Goal: Task Accomplishment & Management: Manage account settings

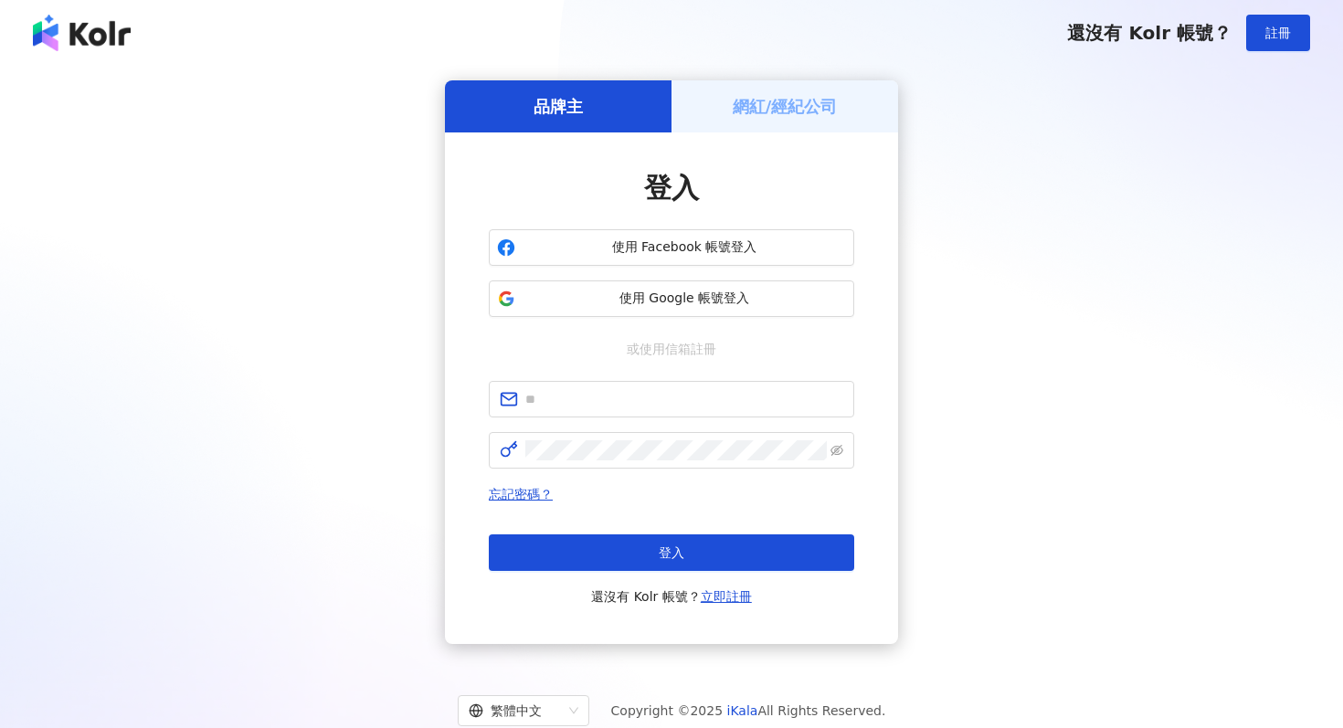
click at [769, 95] on h5 "網紅/經紀公司" at bounding box center [785, 106] width 105 height 23
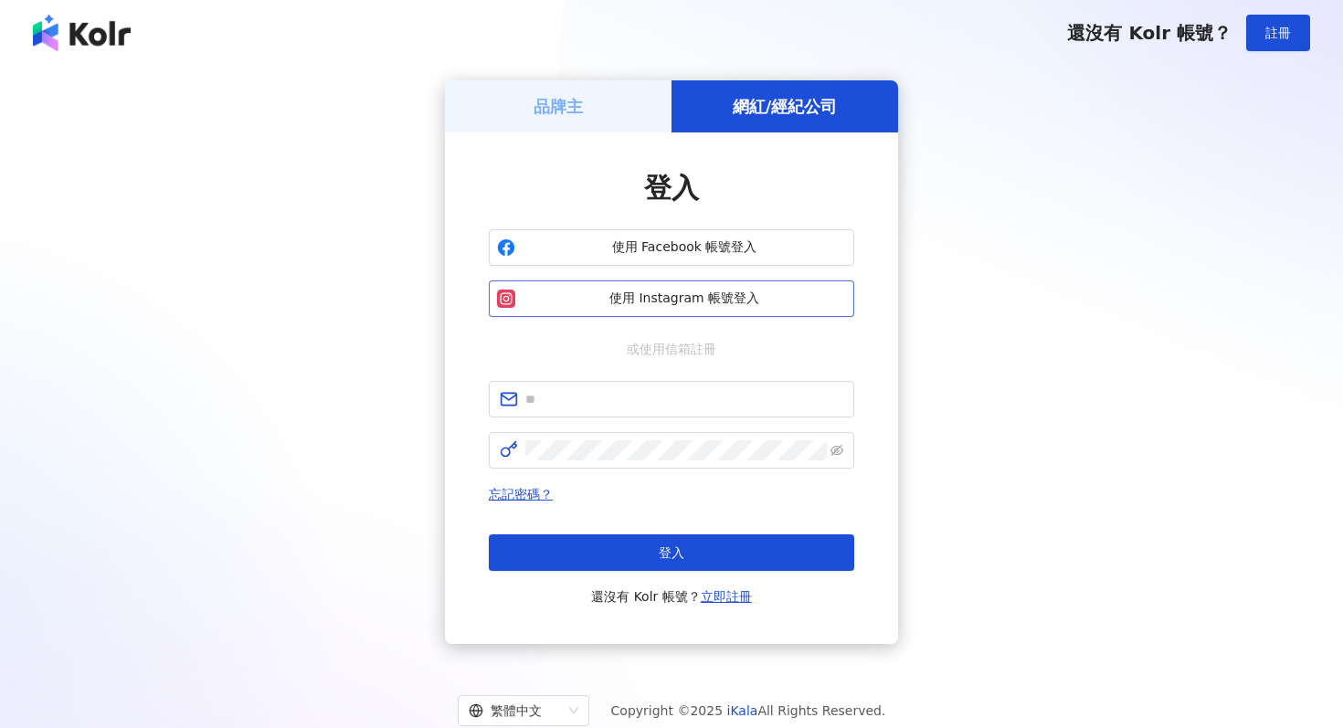
click at [700, 301] on span "使用 Instagram 帳號登入" at bounding box center [684, 299] width 323 height 18
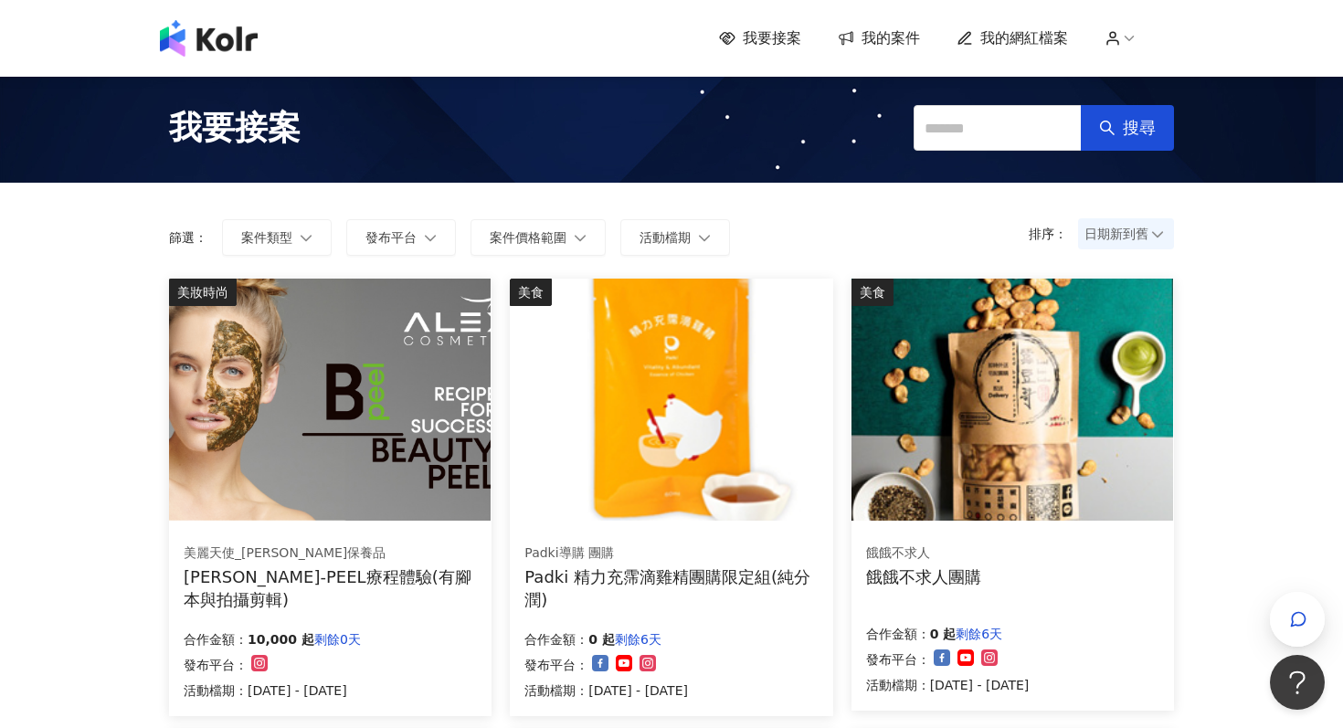
click at [875, 32] on span "我的案件" at bounding box center [890, 38] width 58 height 20
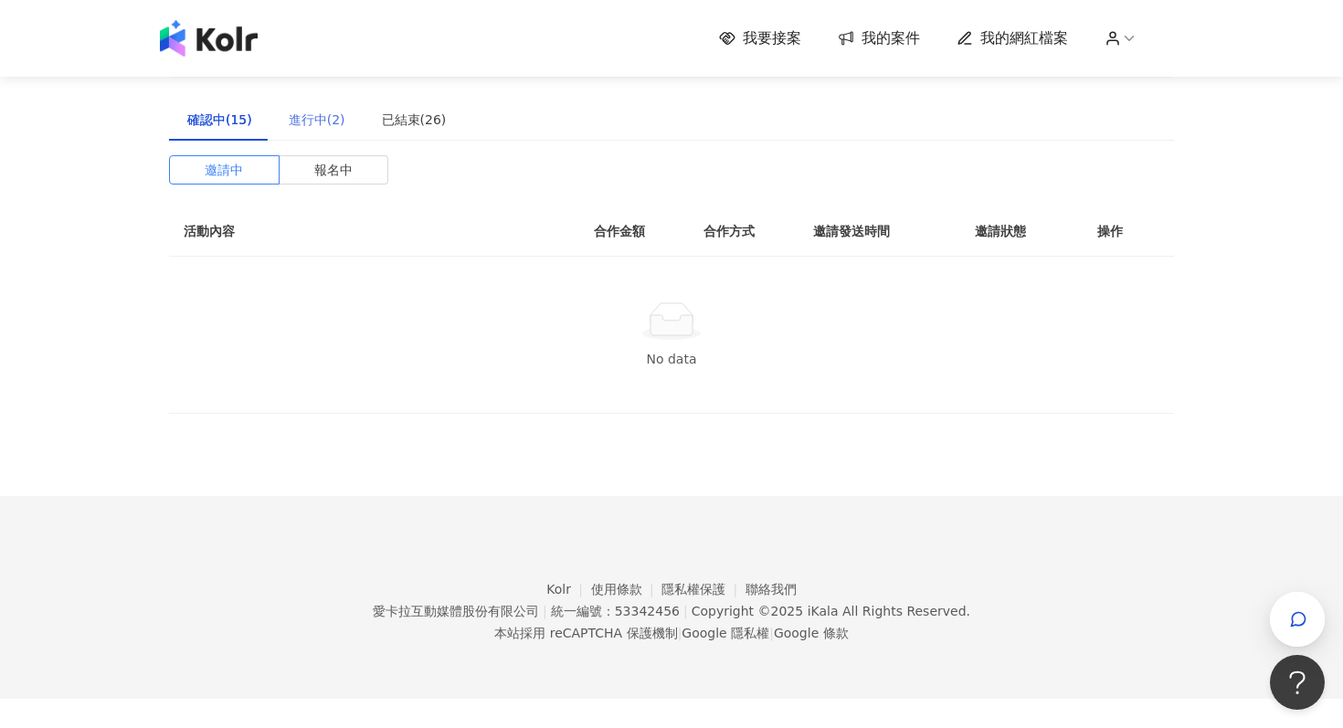
click at [323, 131] on div "進行中(2)" at bounding box center [316, 120] width 93 height 42
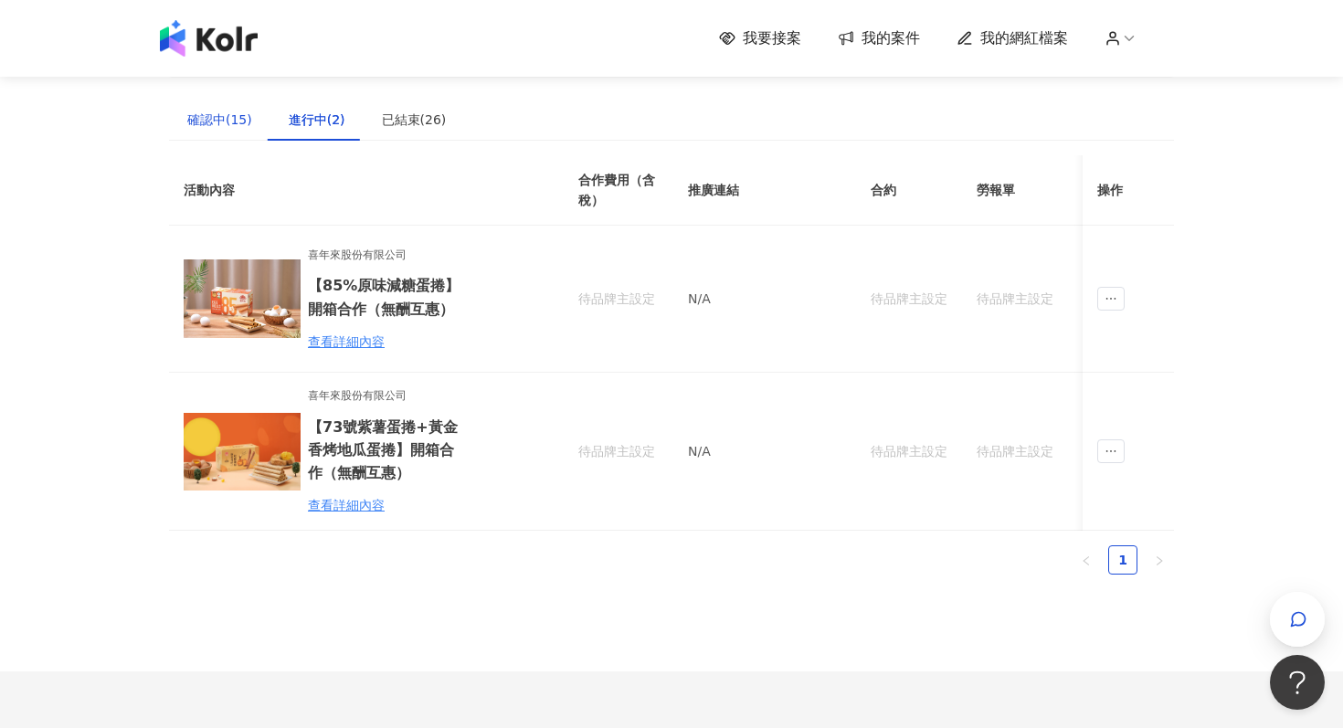
click at [222, 119] on div "確認中(15)" at bounding box center [219, 120] width 65 height 20
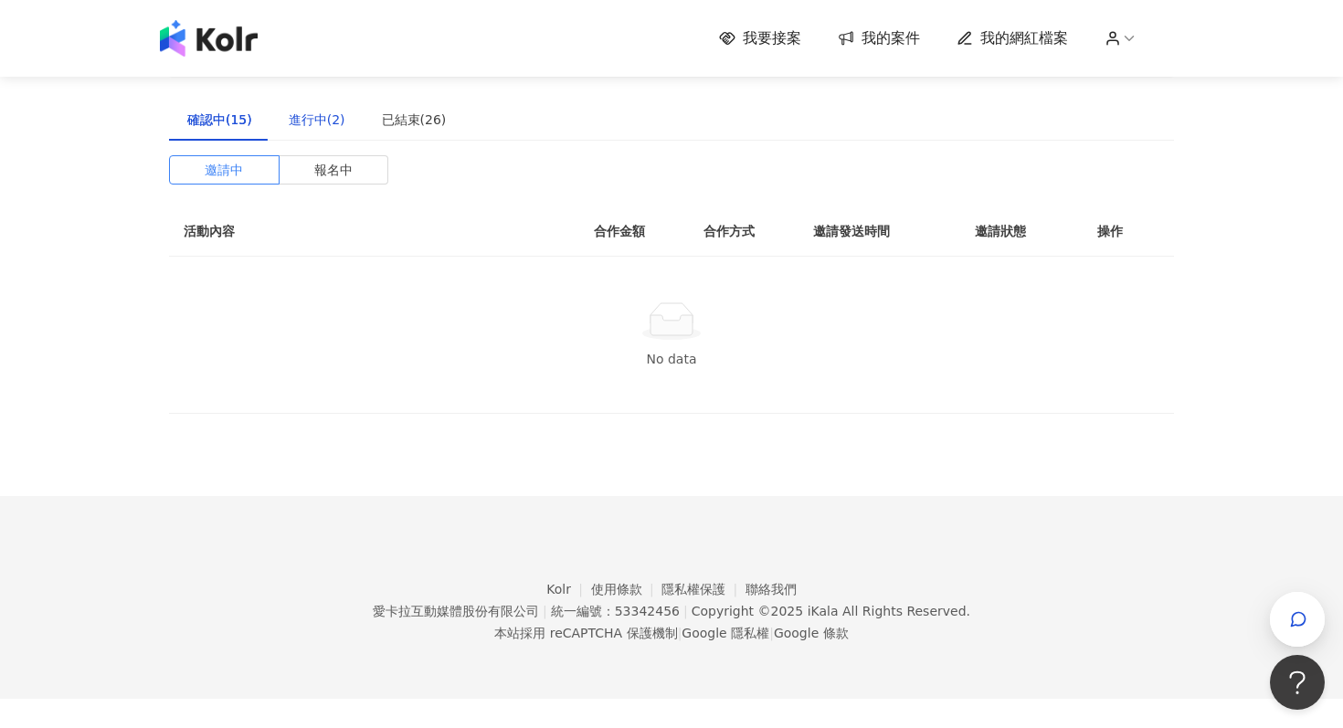
click at [296, 121] on div "進行中(2)" at bounding box center [317, 120] width 57 height 20
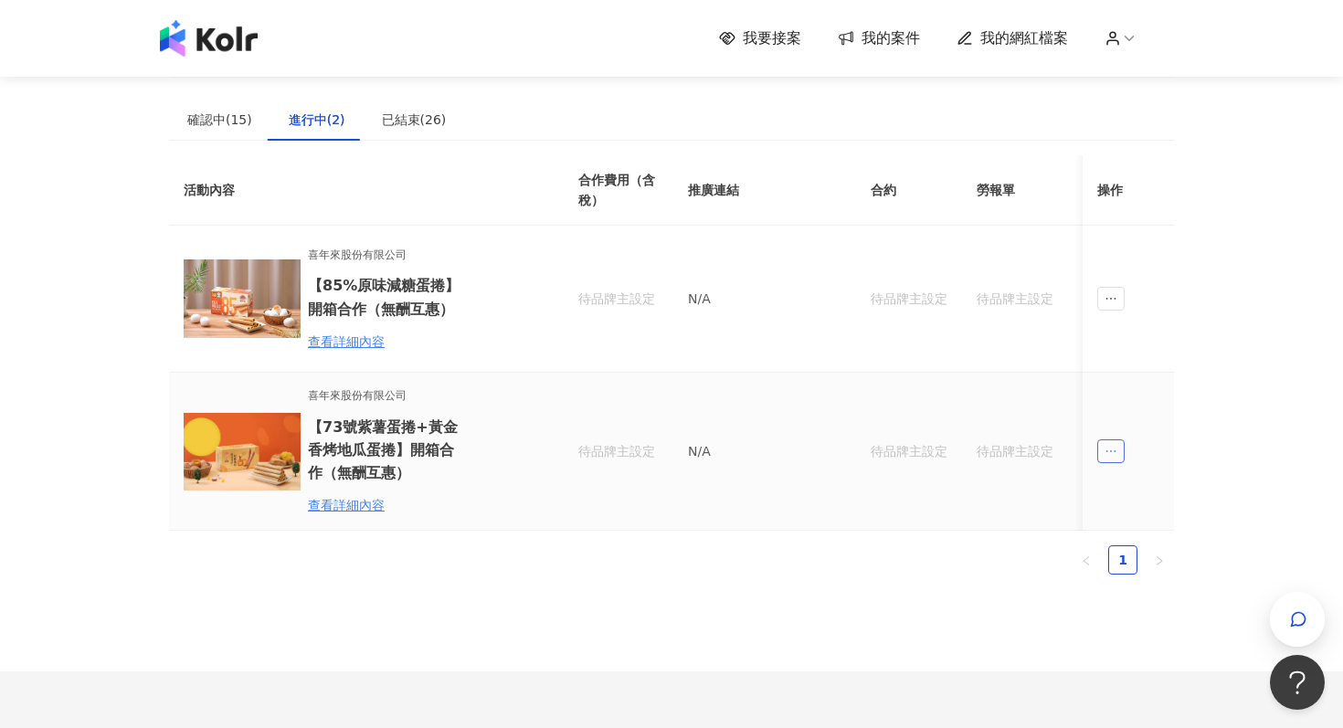
click at [1117, 455] on span "ellipsis" at bounding box center [1110, 451] width 27 height 24
click at [1138, 537] on div "傳訊" at bounding box center [1144, 533] width 64 height 20
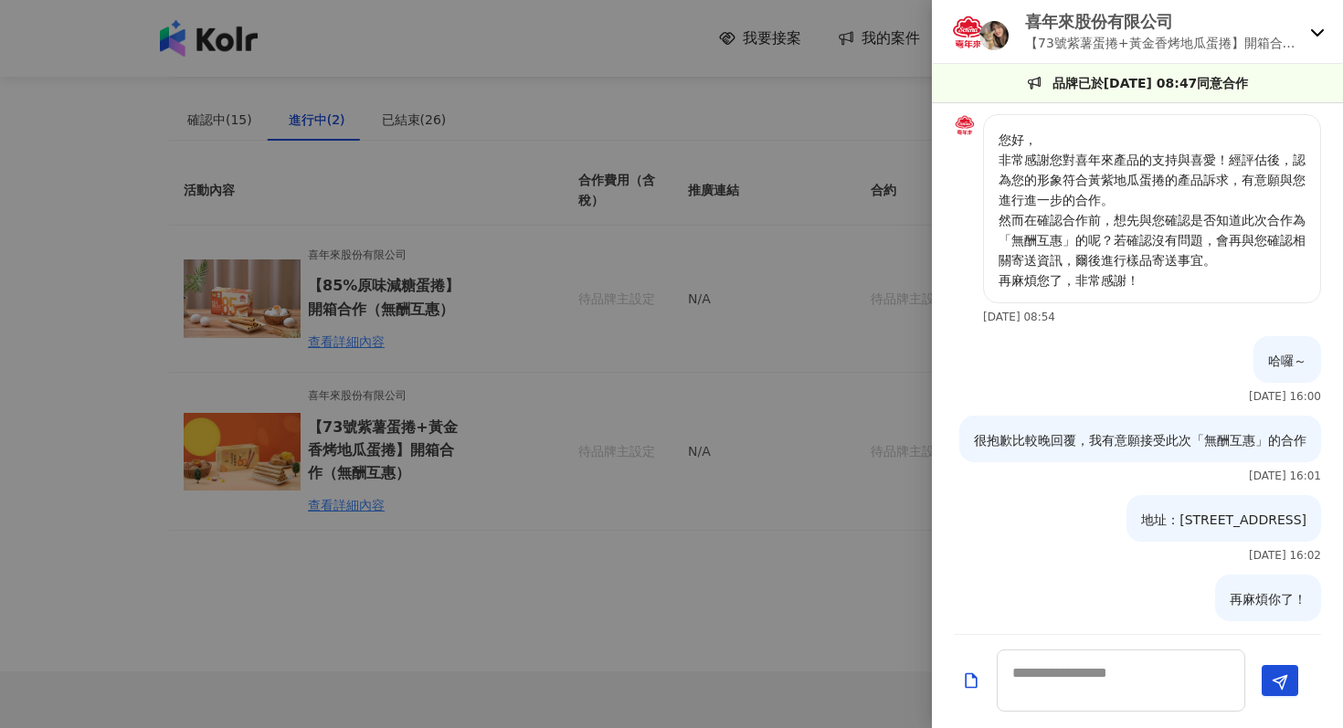
scroll to position [1676, 0]
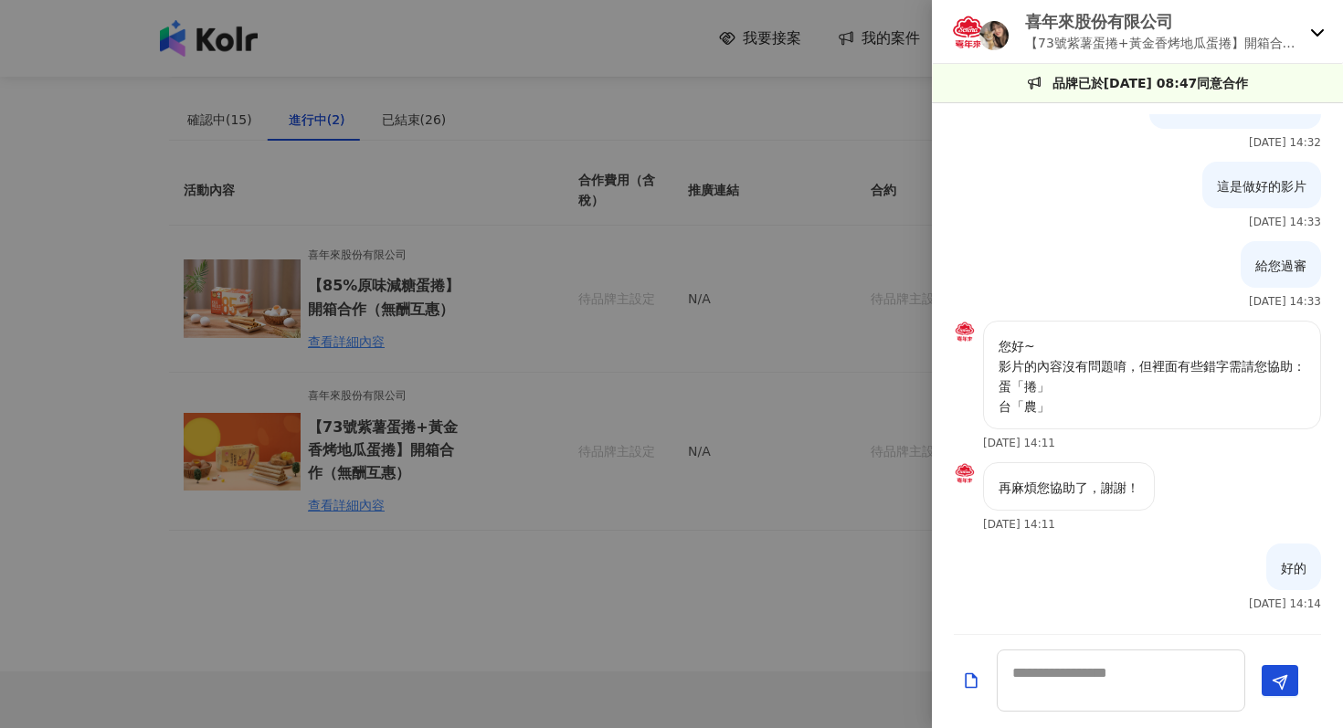
click at [880, 524] on div at bounding box center [671, 364] width 1343 height 728
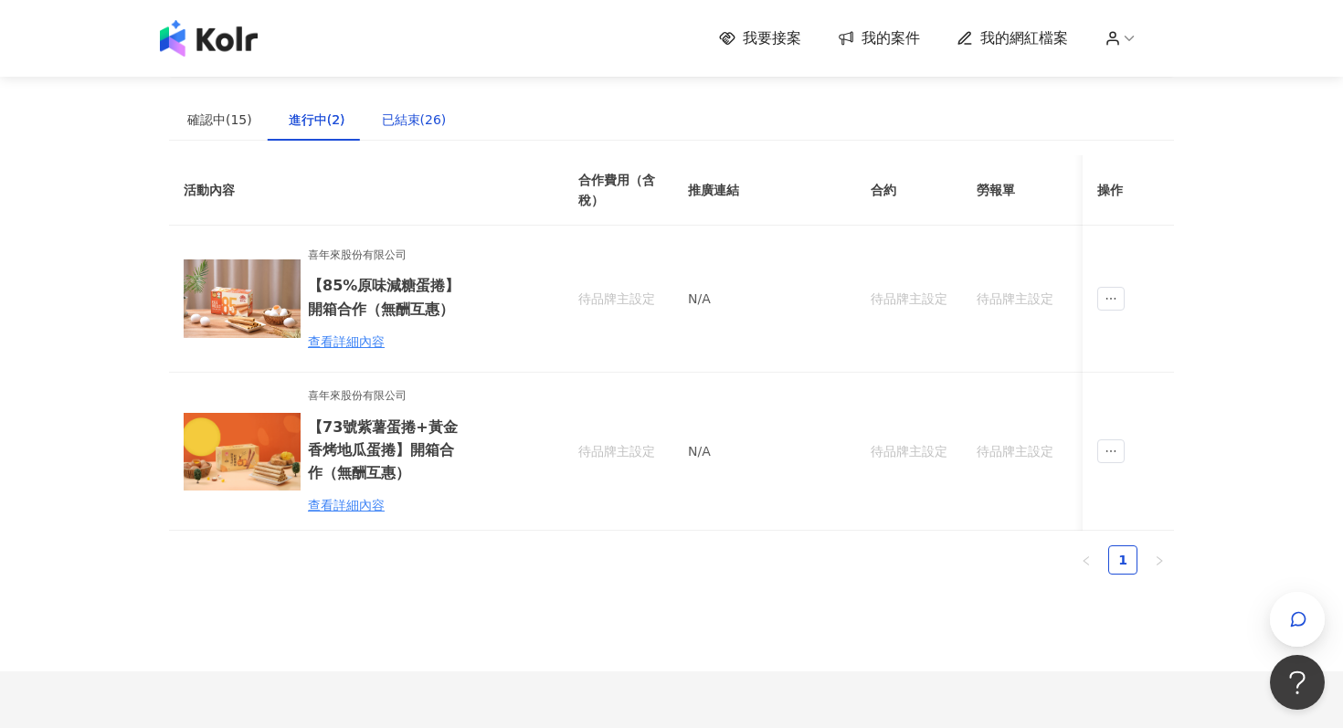
click at [415, 121] on div "已結束(26)" at bounding box center [414, 120] width 65 height 20
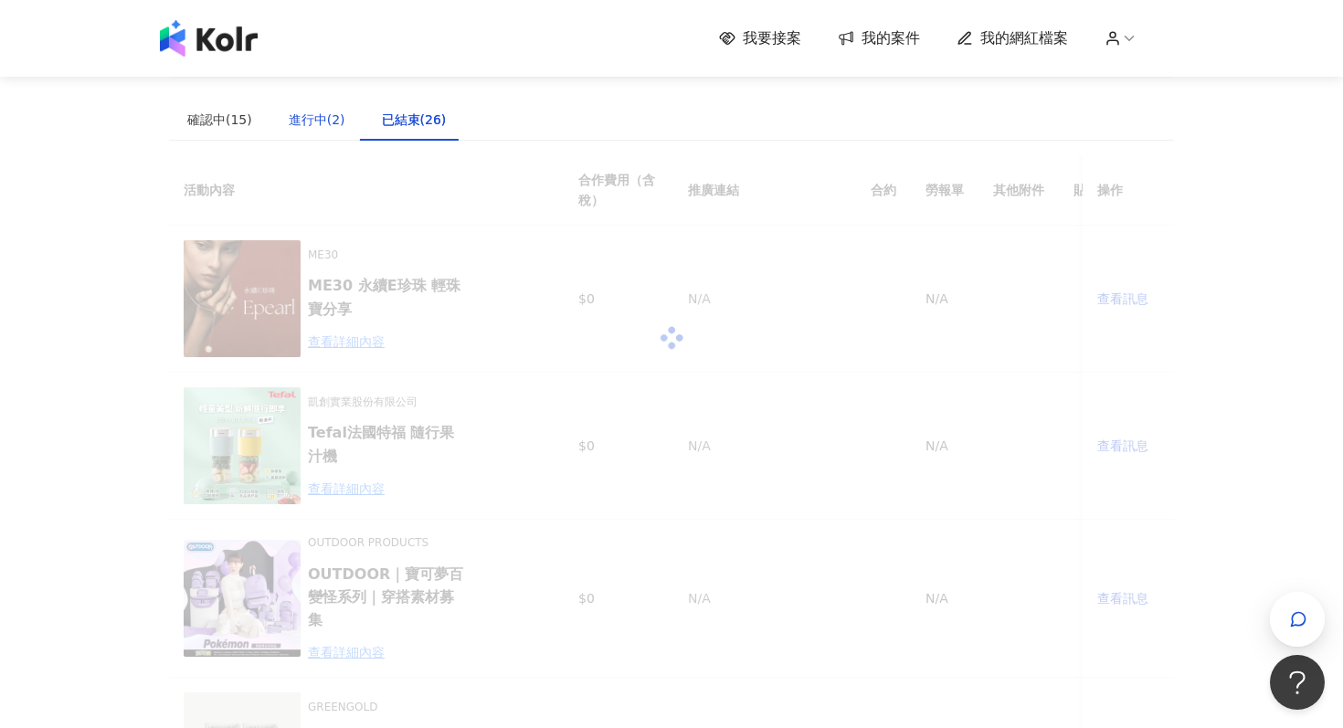
click at [330, 121] on div "進行中(2)" at bounding box center [317, 120] width 57 height 20
